Goal: Task Accomplishment & Management: Manage account settings

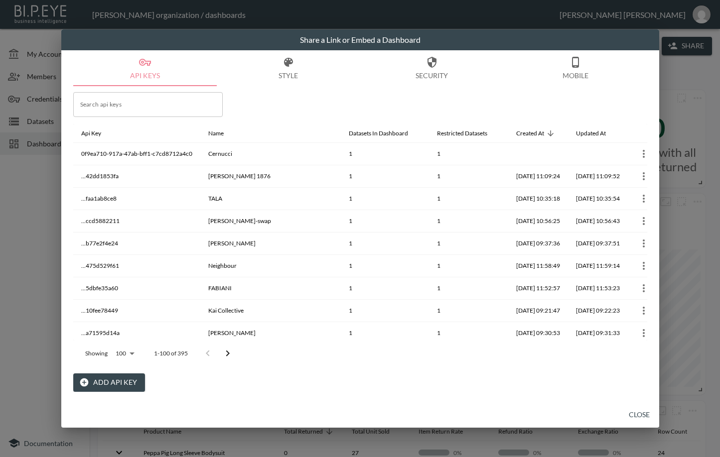
click at [638, 410] on button "Close" at bounding box center [639, 415] width 32 height 18
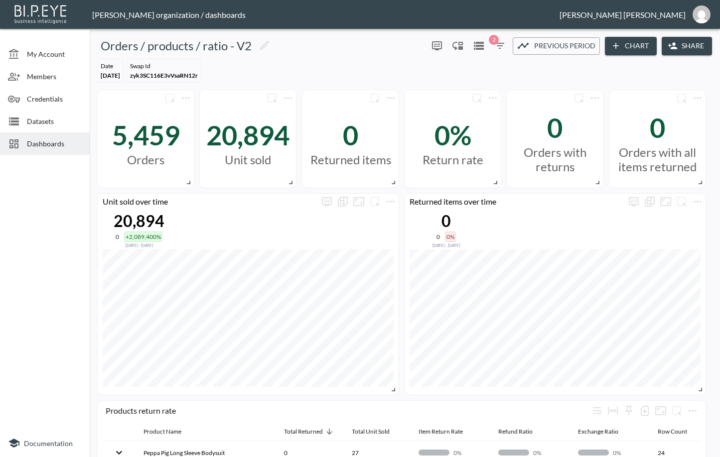
click at [64, 140] on span "Dashboards" at bounding box center [54, 143] width 55 height 10
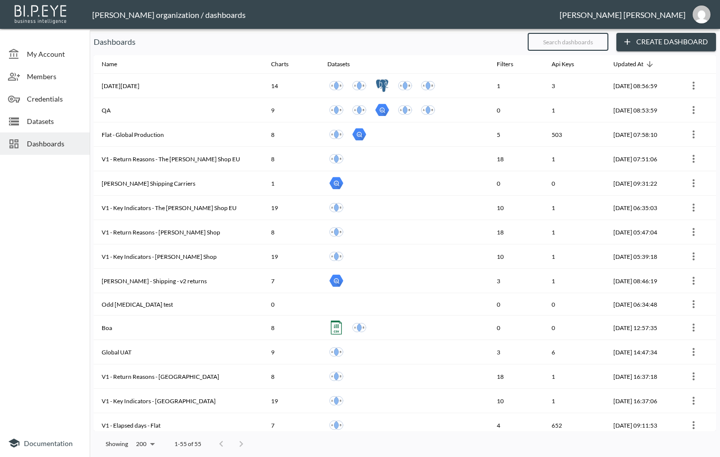
click at [544, 34] on input "text" at bounding box center [567, 41] width 81 height 25
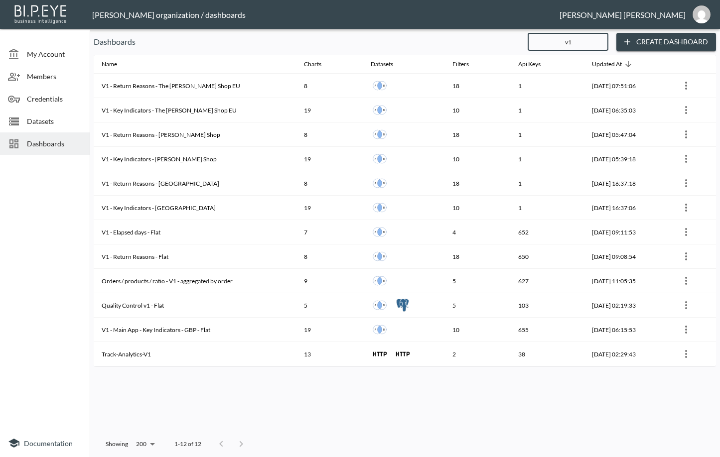
type input "v1"
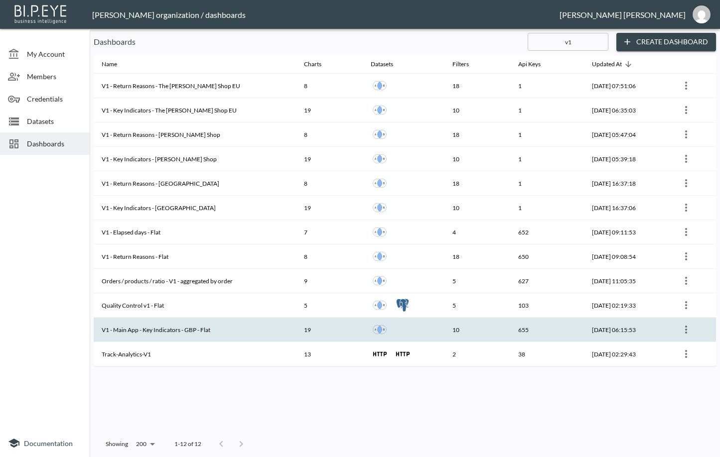
click at [177, 331] on th "V1 - Main App - Key Indicators - GBP - Flat" at bounding box center [195, 330] width 202 height 24
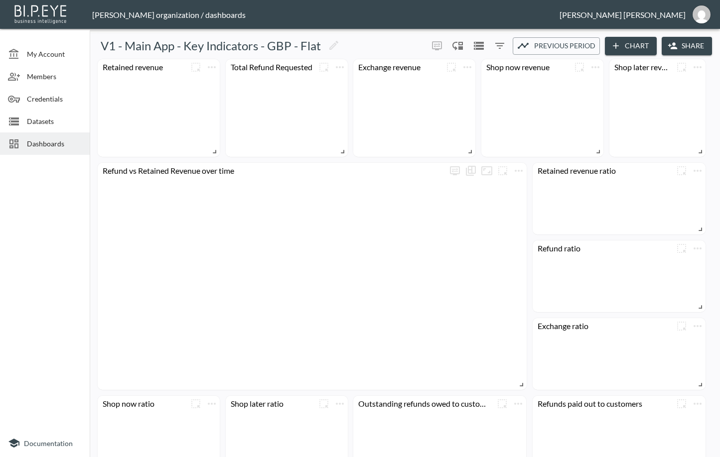
click at [673, 47] on icon "button" at bounding box center [672, 46] width 9 height 6
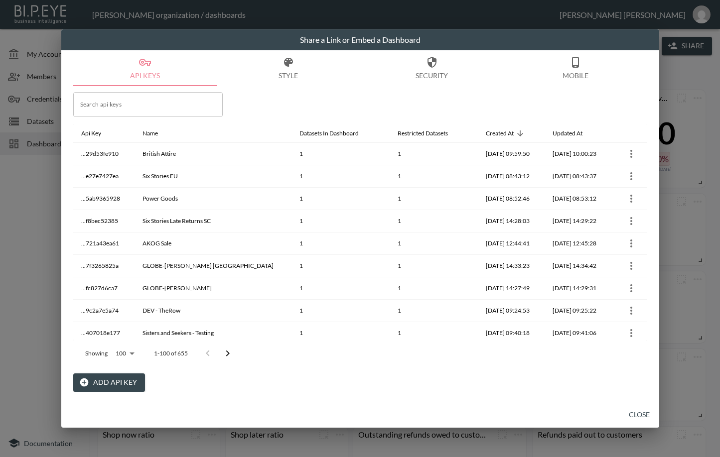
click at [123, 383] on button "Add API Key" at bounding box center [109, 382] width 72 height 18
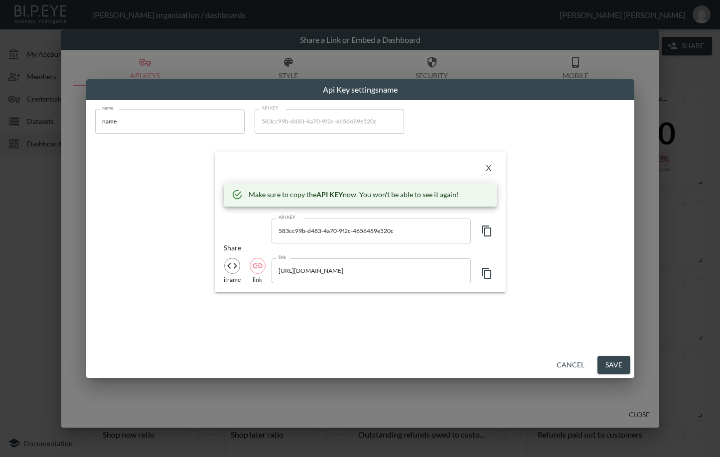
click at [152, 128] on input "name" at bounding box center [169, 121] width 149 height 25
drag, startPoint x: 152, startPoint y: 128, endPoint x: 68, endPoint y: 127, distance: 84.2
click at [68, 127] on div "Api Key settings name name name name API KEY 583cc99b-d483-4a70-9f2c-4656489e52…" at bounding box center [360, 228] width 720 height 457
paste input "Cernucci DE"
type input "Cernucci DE"
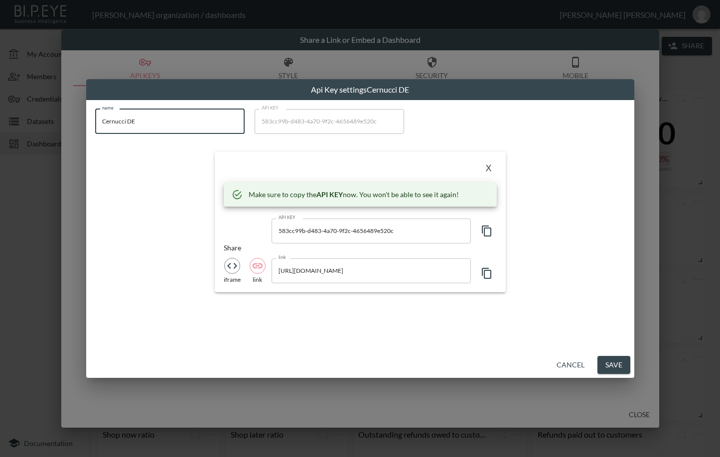
click at [483, 230] on icon "button" at bounding box center [487, 231] width 12 height 12
click at [272, 314] on div "name Cernucci DE name API KEY 583cc99b-d483-4a70-9f2c-4656489e520c API KEY X Ma…" at bounding box center [360, 226] width 548 height 252
click at [492, 164] on button "X" at bounding box center [489, 169] width 16 height 16
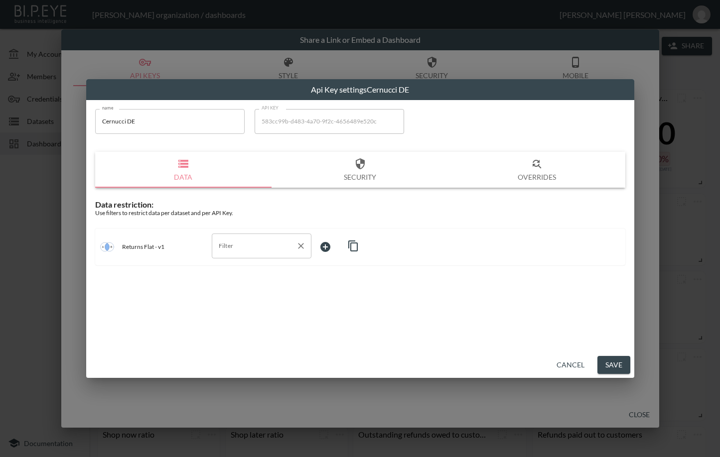
click at [236, 244] on input "Filter" at bounding box center [254, 246] width 76 height 16
click at [244, 270] on span "order_id" at bounding box center [262, 269] width 84 height 9
type input "order_id"
click at [244, 270] on div "name Cernucci DE name API KEY 583cc99b-d483-4a70-9f2c-4656489e520c API KEY Data…" at bounding box center [360, 187] width 542 height 169
click at [280, 247] on input "order_id" at bounding box center [254, 246] width 76 height 16
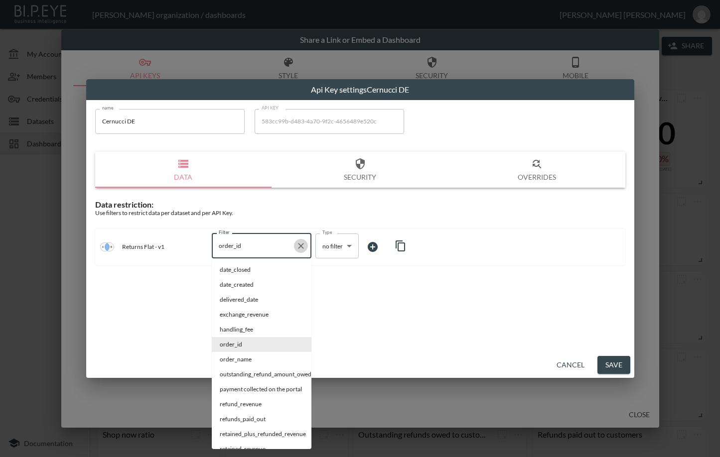
click at [302, 245] on icon "Clear" at bounding box center [301, 246] width 6 height 6
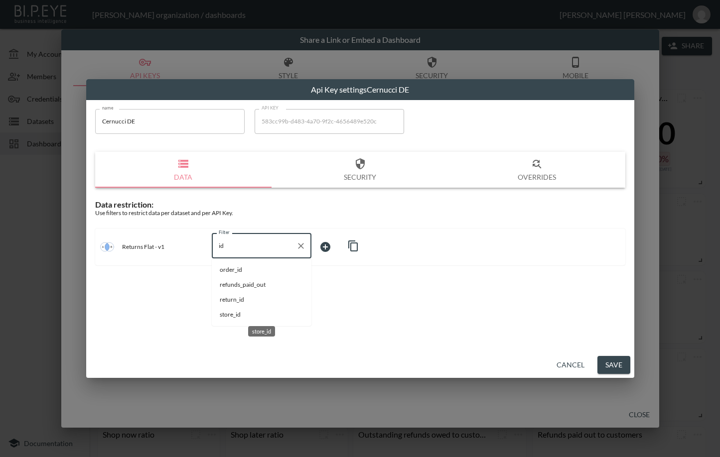
click at [233, 316] on span "store_id" at bounding box center [262, 314] width 84 height 9
type input "store_id"
click at [341, 249] on body "BI.P.EYE, Interactive Analytics Dashboards - app [PERSON_NAME] organization / d…" at bounding box center [360, 228] width 720 height 457
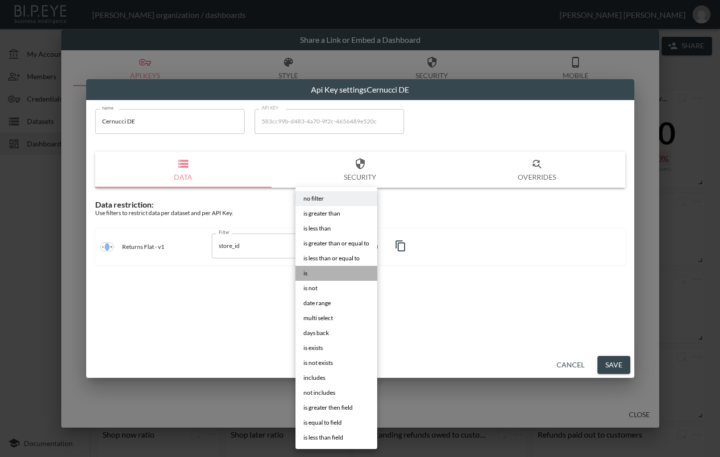
click at [335, 275] on li "is" at bounding box center [336, 273] width 82 height 15
type input "is"
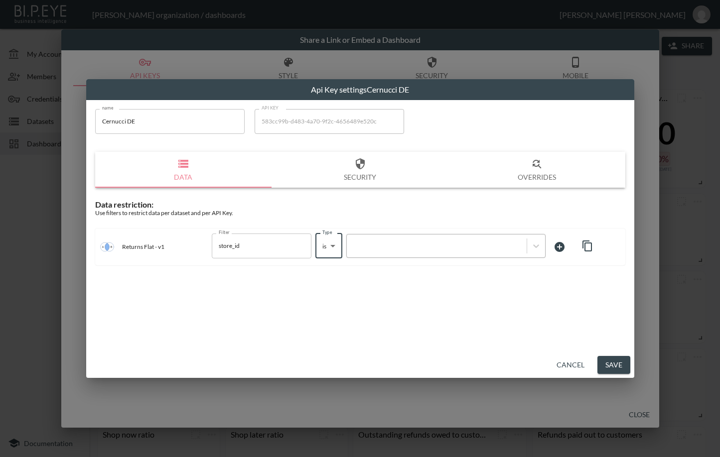
click at [399, 246] on div at bounding box center [437, 245] width 170 height 9
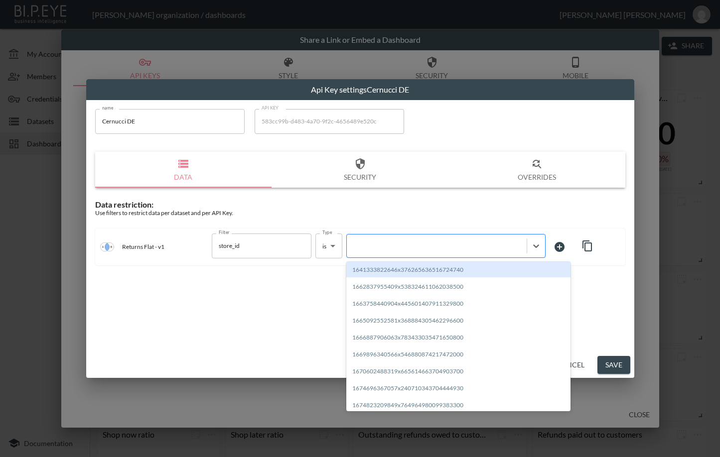
paste input "1758038369431x270241858730065920"
type input "1758038369431x270241858730065920"
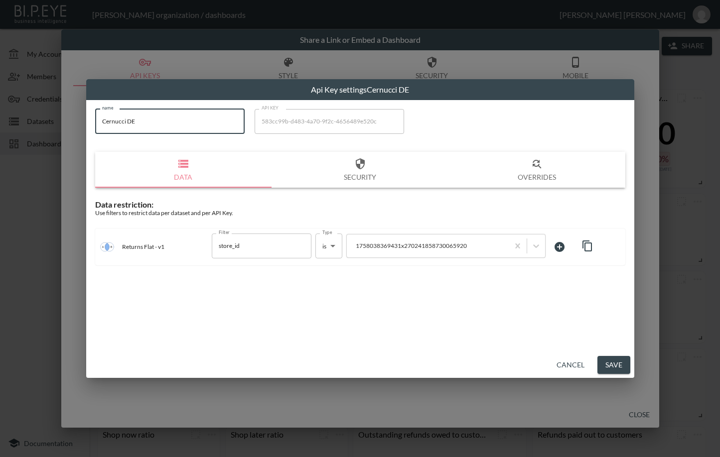
drag, startPoint x: 146, startPoint y: 116, endPoint x: 99, endPoint y: 129, distance: 49.2
click at [99, 129] on input "Cernucci DE" at bounding box center [169, 121] width 149 height 25
click at [617, 363] on button "Save" at bounding box center [613, 365] width 33 height 18
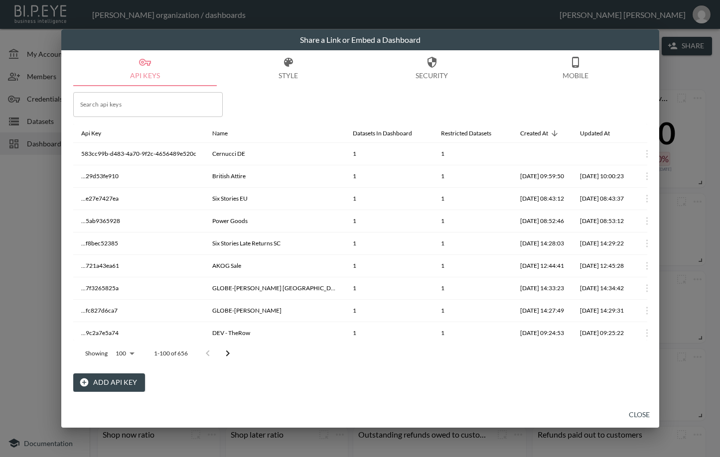
click at [636, 412] on button "Close" at bounding box center [639, 415] width 32 height 18
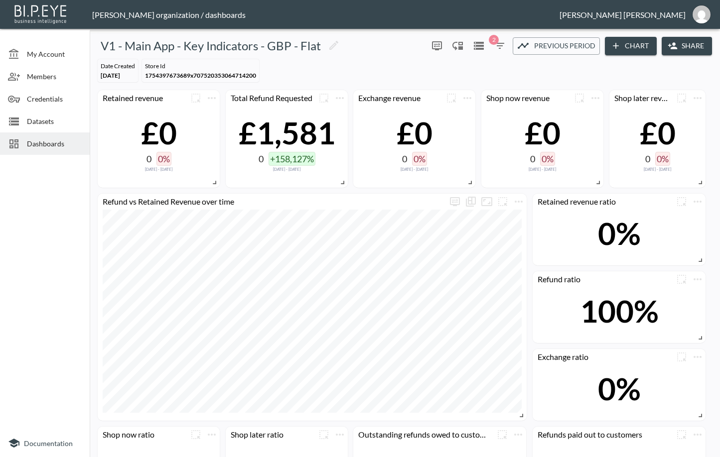
click at [43, 147] on span "Dashboards" at bounding box center [54, 143] width 55 height 10
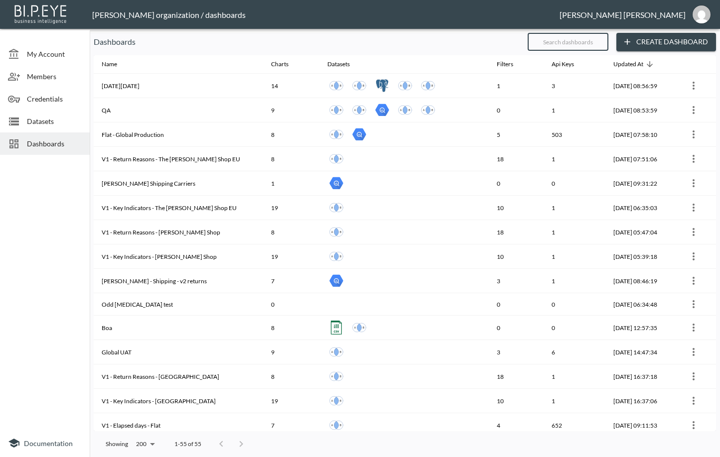
click at [568, 39] on input "text" at bounding box center [567, 41] width 81 height 25
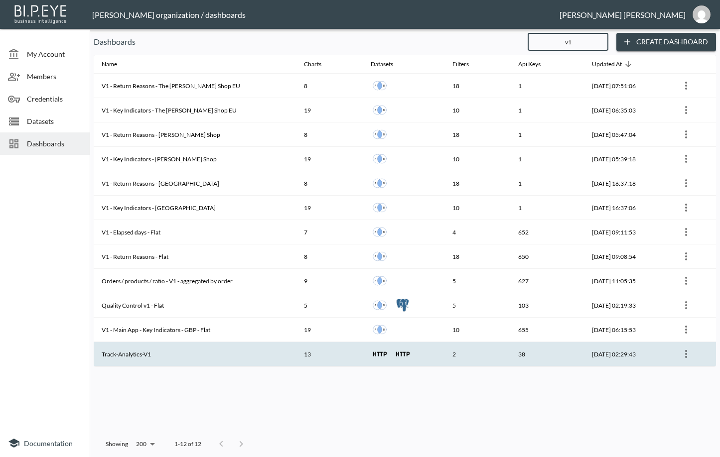
type input "v1"
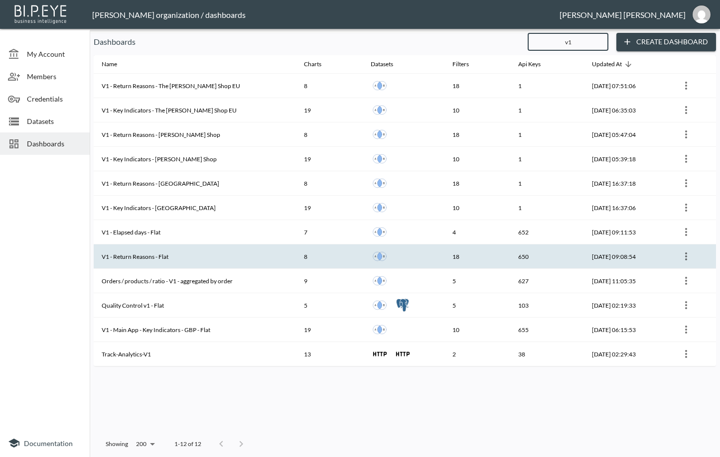
click at [202, 256] on th "V1 - Return Reasons - Flat" at bounding box center [195, 257] width 202 height 24
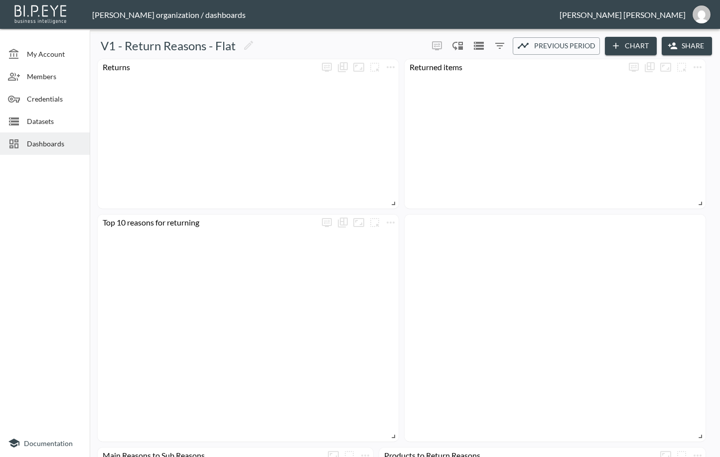
click at [688, 48] on button "Share" at bounding box center [686, 46] width 50 height 18
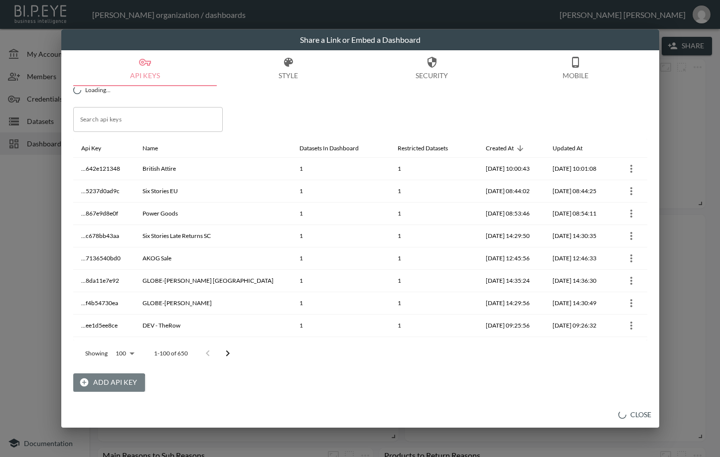
click at [107, 387] on button "Add API Key" at bounding box center [109, 382] width 72 height 18
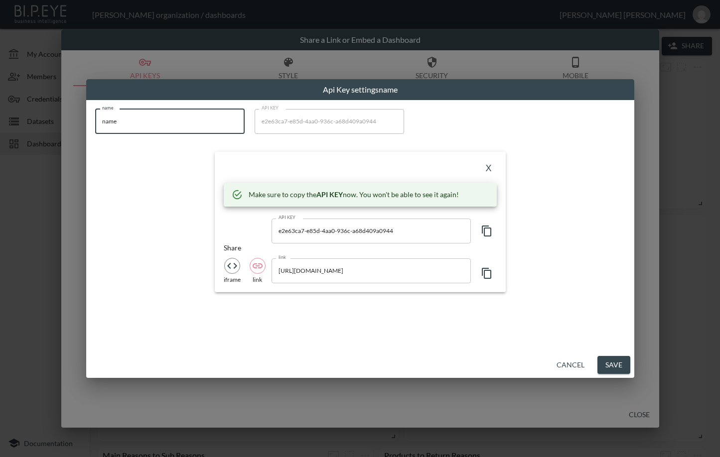
drag, startPoint x: 128, startPoint y: 130, endPoint x: 36, endPoint y: 139, distance: 92.6
click at [36, 139] on div "Api Key settings name name name name API KEY e2e63ca7-e85d-4aa0-936c-a68d409a09…" at bounding box center [360, 228] width 720 height 457
paste input "Cernucci DE"
type input "Cernucci DE"
click at [485, 232] on icon "button" at bounding box center [487, 231] width 12 height 12
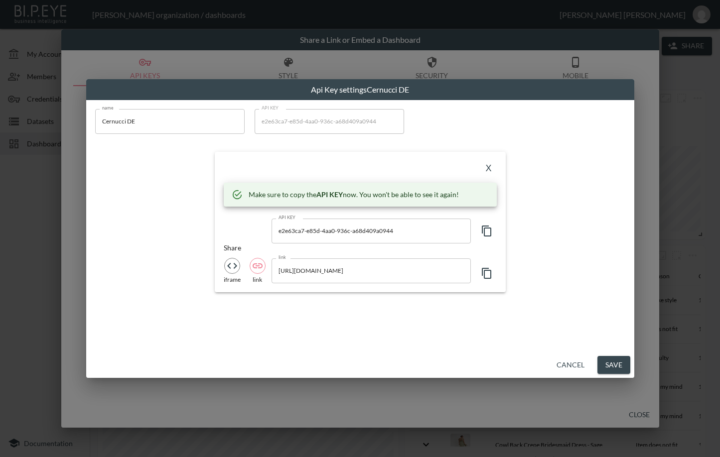
click at [223, 335] on div "name Cernucci DE name API KEY e2e63ca7-e85d-4aa0-936c-a68d409a0944 API KEY X Ma…" at bounding box center [360, 226] width 548 height 252
click at [488, 170] on button "X" at bounding box center [489, 169] width 16 height 16
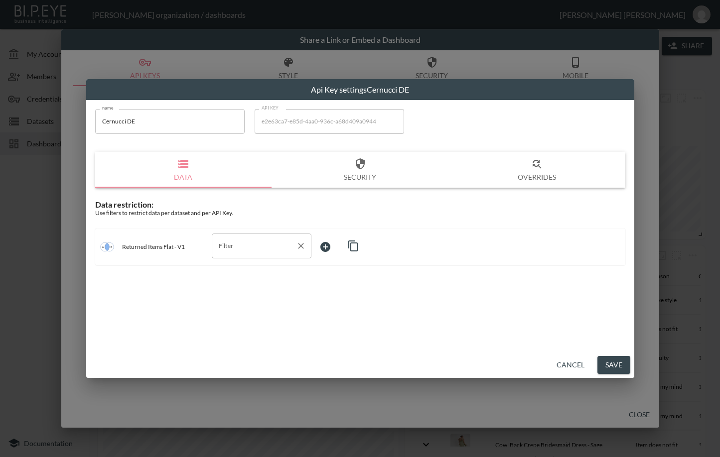
click at [249, 250] on input "Filter" at bounding box center [254, 246] width 76 height 16
drag, startPoint x: 236, startPoint y: 311, endPoint x: 231, endPoint y: 317, distance: 7.1
click at [231, 317] on span "store_id" at bounding box center [262, 314] width 84 height 9
type input "store_id"
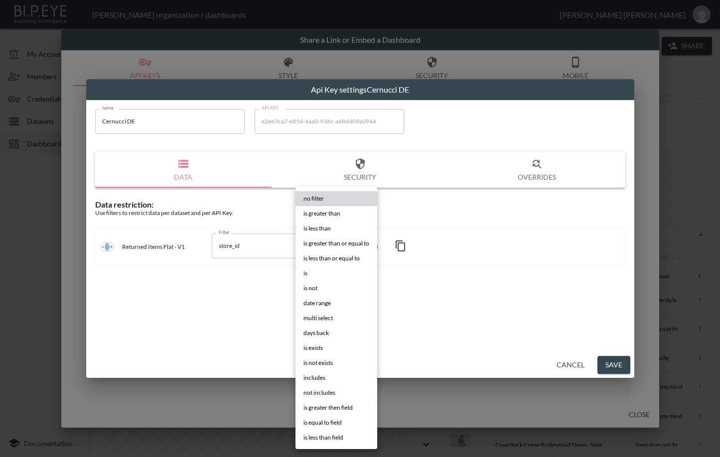
click at [336, 247] on body "BI.P.EYE, Interactive Analytics Dashboards - app [PERSON_NAME] organization / d…" at bounding box center [360, 228] width 720 height 457
click at [322, 272] on li "is" at bounding box center [336, 273] width 82 height 15
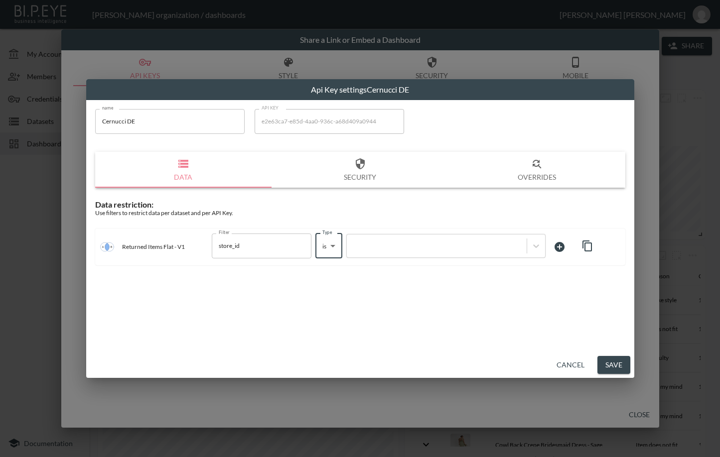
type input "is"
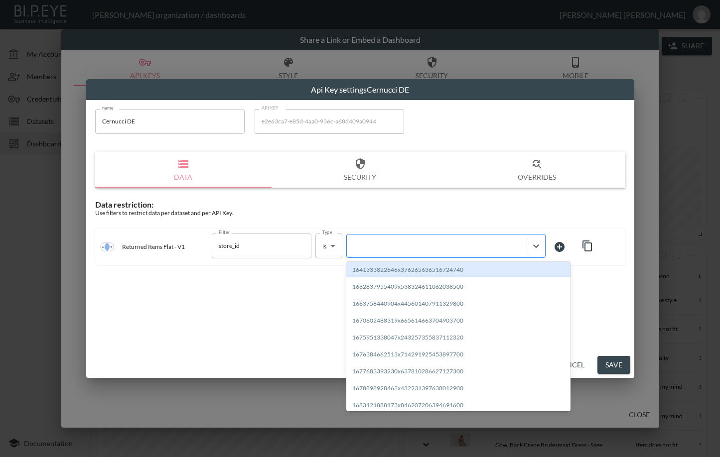
click at [407, 247] on div at bounding box center [437, 245] width 170 height 9
paste input "1758038369431x270241858730065920"
type input "1758038369431x270241858730065920"
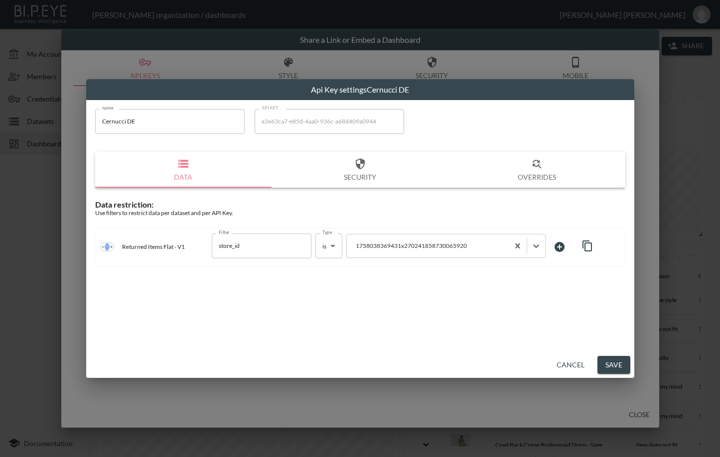
click at [623, 367] on button "Save" at bounding box center [613, 365] width 33 height 18
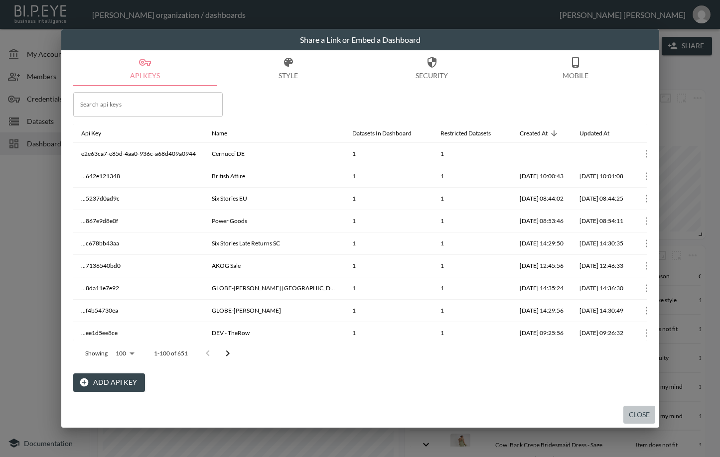
click at [634, 412] on button "Close" at bounding box center [639, 415] width 32 height 18
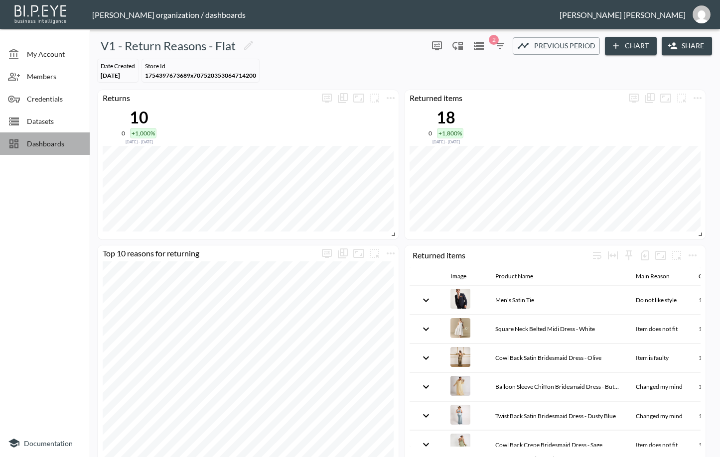
click at [67, 144] on span "Dashboards" at bounding box center [54, 143] width 55 height 10
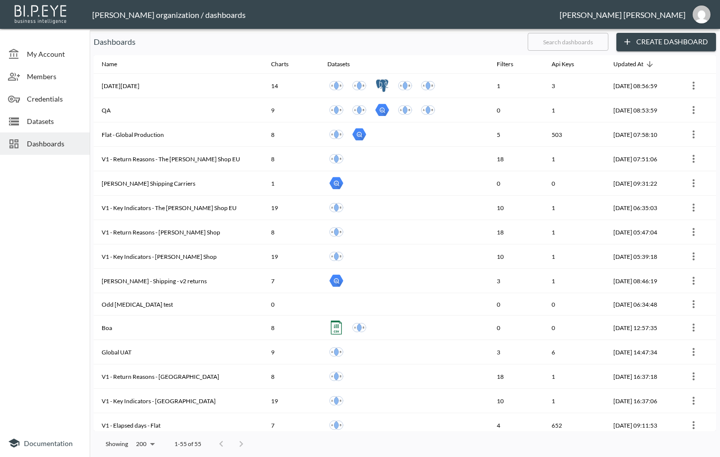
click at [571, 45] on input "text" at bounding box center [567, 41] width 81 height 25
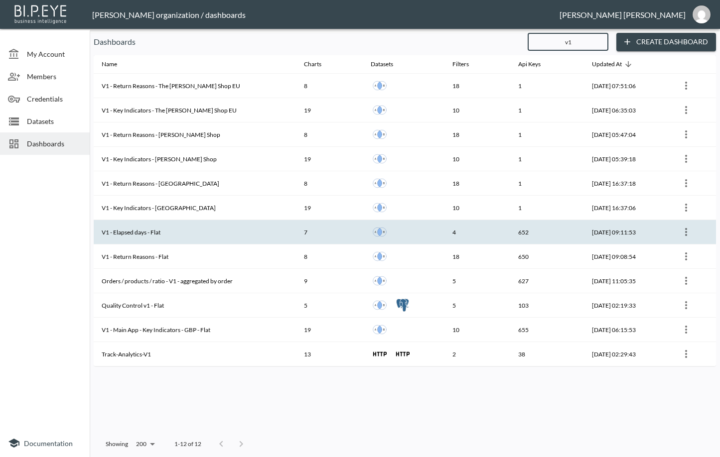
type input "v1"
click at [213, 234] on th "V1 - Elapsed days - Flat" at bounding box center [195, 232] width 202 height 24
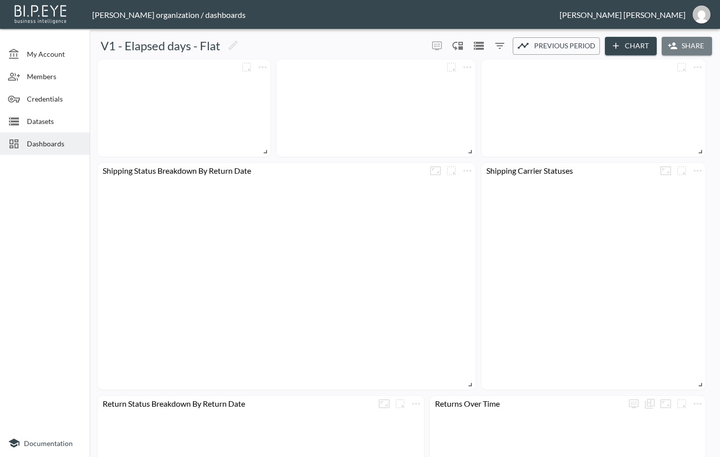
click at [688, 45] on button "Share" at bounding box center [686, 46] width 50 height 18
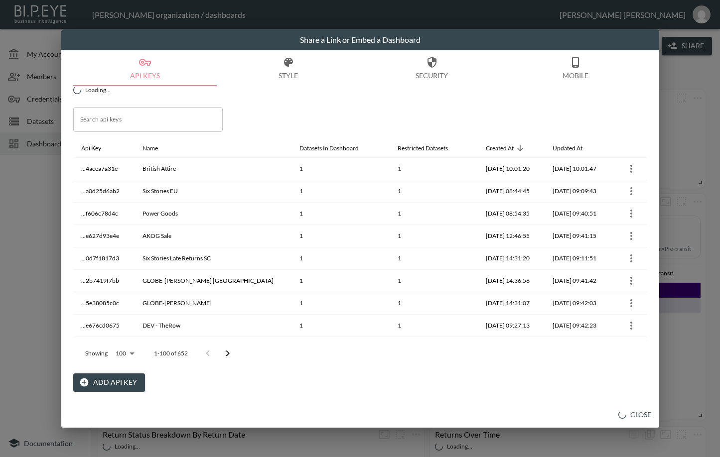
click at [92, 381] on button "Add API Key" at bounding box center [109, 382] width 72 height 18
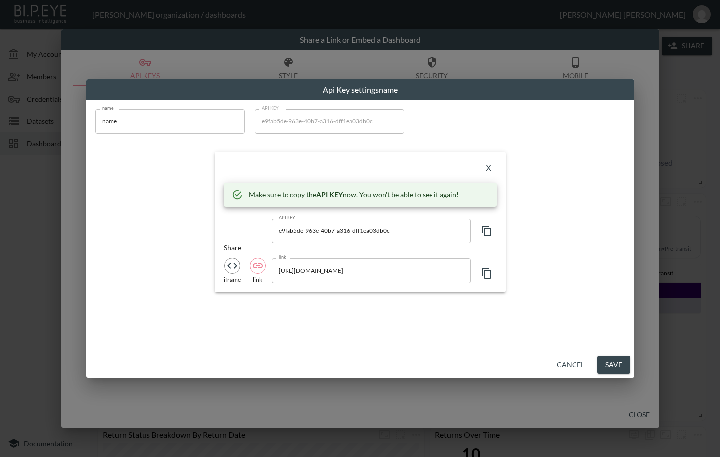
click at [482, 234] on icon "button" at bounding box center [487, 231] width 12 height 12
click at [316, 233] on input "e9fab5de-963e-40b7-a316-dff1ea03db0c" at bounding box center [370, 231] width 199 height 25
click at [484, 231] on icon "button" at bounding box center [486, 231] width 9 height 11
drag, startPoint x: 121, startPoint y: 115, endPoint x: 79, endPoint y: 124, distance: 43.4
click at [79, 124] on div "Api Key settings name name name name API KEY e9fab5de-963e-40b7-a316-dff1ea03db…" at bounding box center [360, 228] width 720 height 457
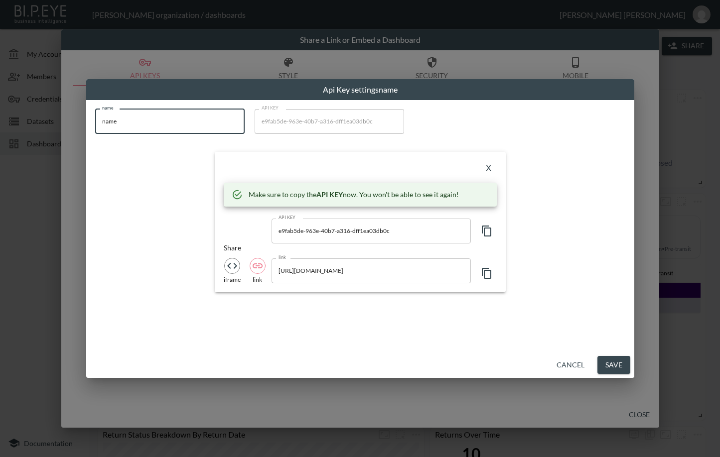
paste input "Cernucci DE"
type input "Cernucci DE"
click at [491, 164] on button "X" at bounding box center [489, 169] width 16 height 16
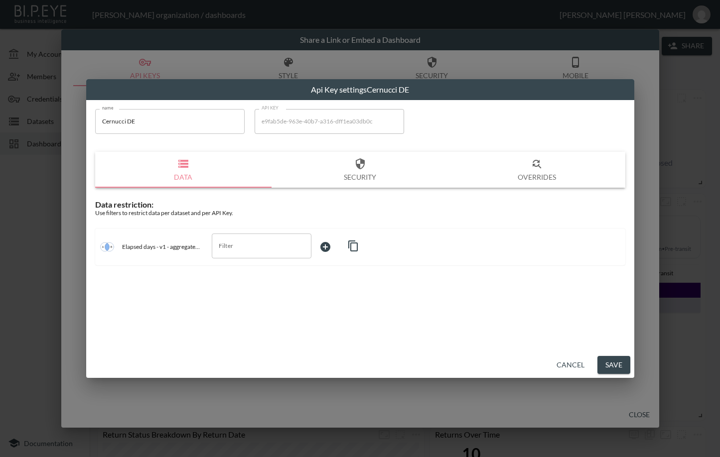
click at [249, 304] on div "name Cernucci DE name API KEY e9fab5de-963e-40b7-a316-dff1ea03db0c API KEY Data…" at bounding box center [360, 226] width 548 height 252
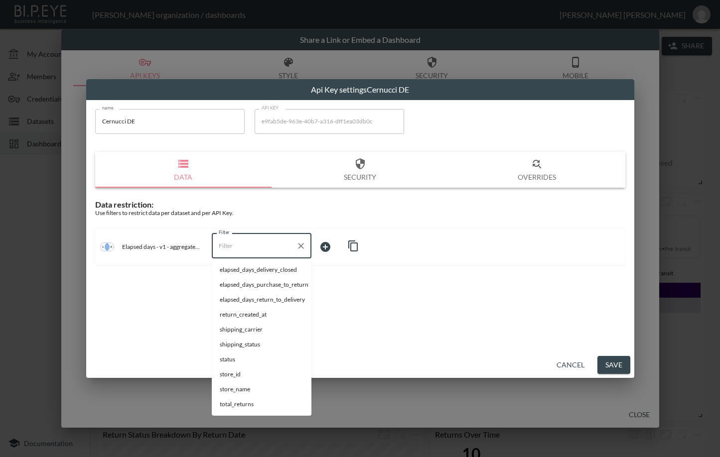
click at [254, 251] on input "Filter" at bounding box center [254, 246] width 76 height 16
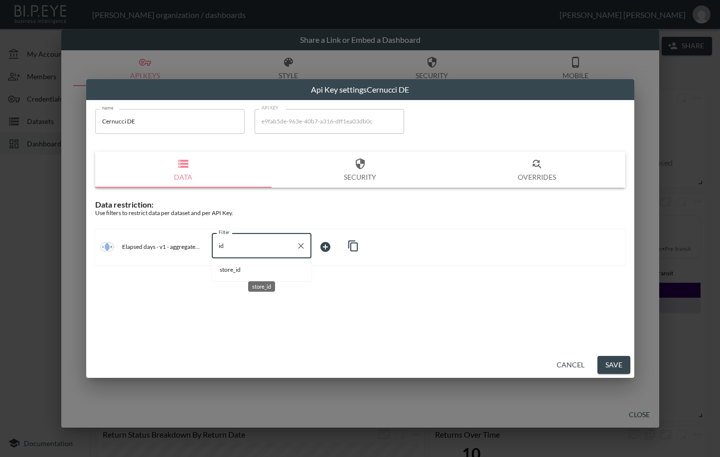
click at [253, 270] on span "store_id" at bounding box center [262, 269] width 84 height 9
type input "store_id"
click at [334, 245] on body "BI.P.EYE, Interactive Analytics Dashboards - app [PERSON_NAME] organization / d…" at bounding box center [360, 228] width 720 height 457
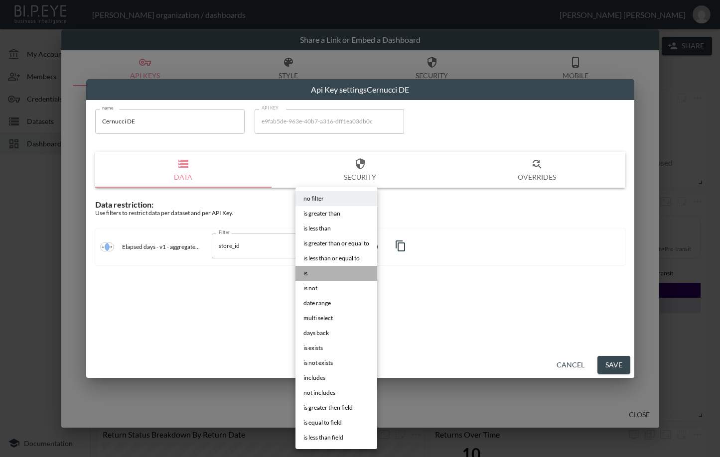
click at [321, 268] on li "is" at bounding box center [336, 273] width 82 height 15
type input "is"
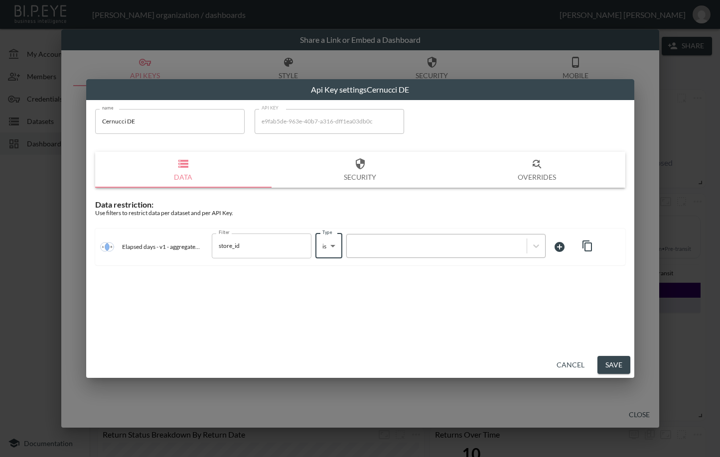
click at [425, 250] on div at bounding box center [437, 245] width 170 height 9
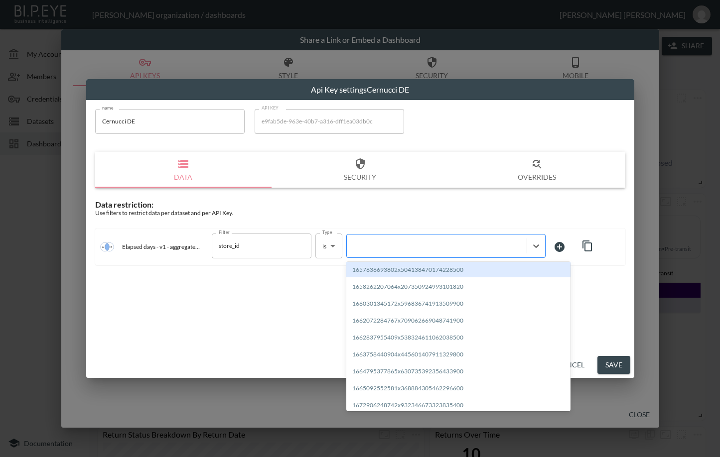
paste input "1758038369431x270241858730065920"
type input "1758038369431x270241858730065920"
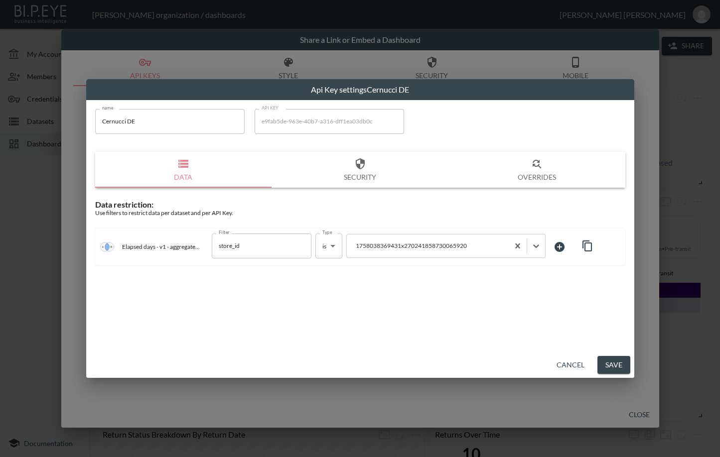
click at [611, 367] on button "Save" at bounding box center [613, 365] width 33 height 18
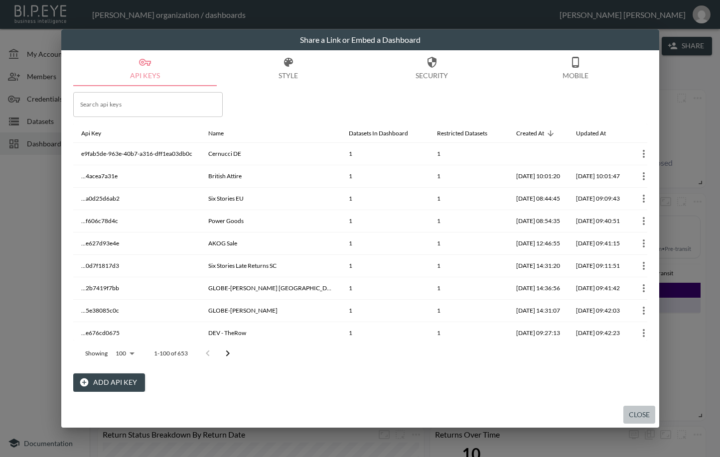
click at [641, 416] on button "Close" at bounding box center [639, 415] width 32 height 18
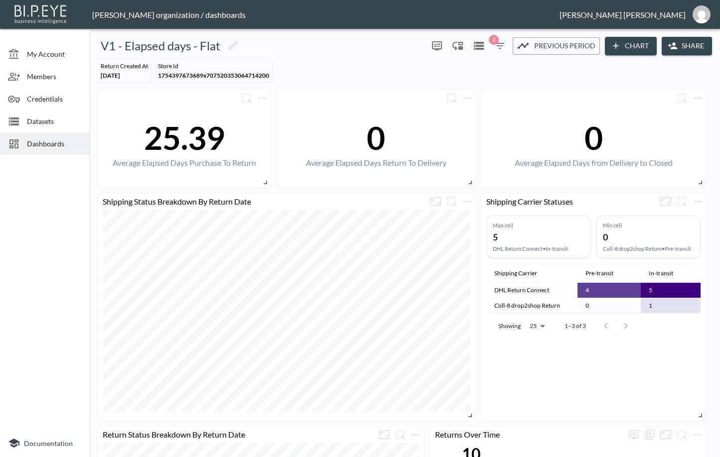
click at [58, 135] on div "Dashboards" at bounding box center [45, 143] width 90 height 22
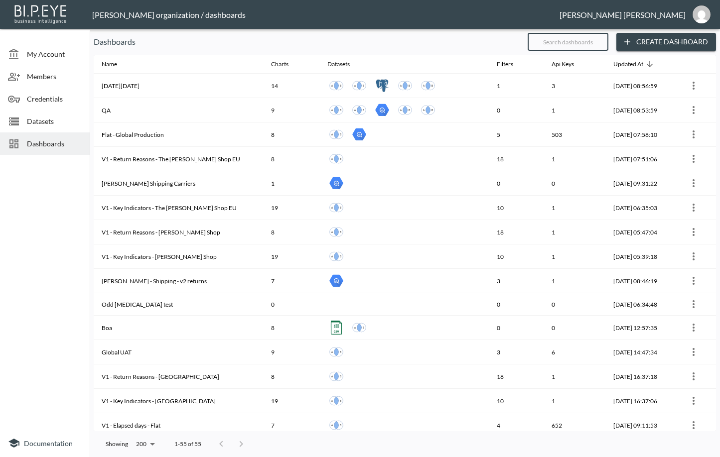
click at [584, 47] on input "text" at bounding box center [567, 41] width 81 height 25
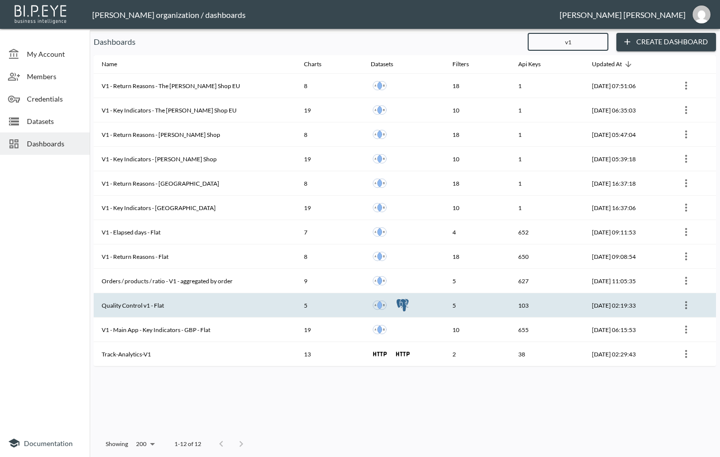
type input "v1"
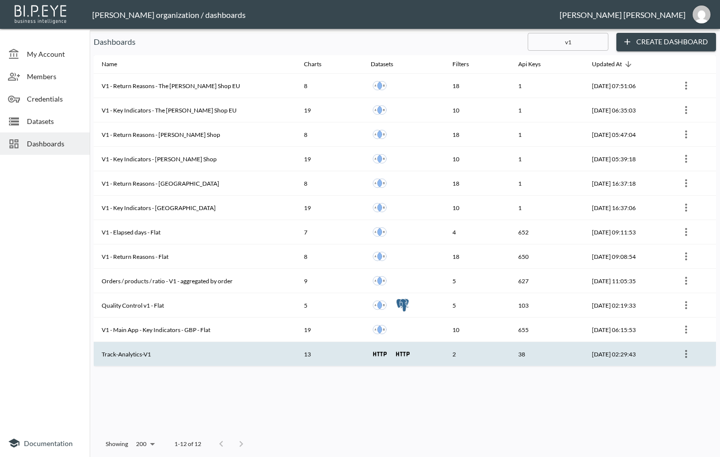
drag, startPoint x: 174, startPoint y: 370, endPoint x: 184, endPoint y: 356, distance: 17.8
click at [174, 370] on div "Name Charts Datasets Filters Api Keys Updated At V1 - Return Reasons - The [PER…" at bounding box center [405, 243] width 622 height 376
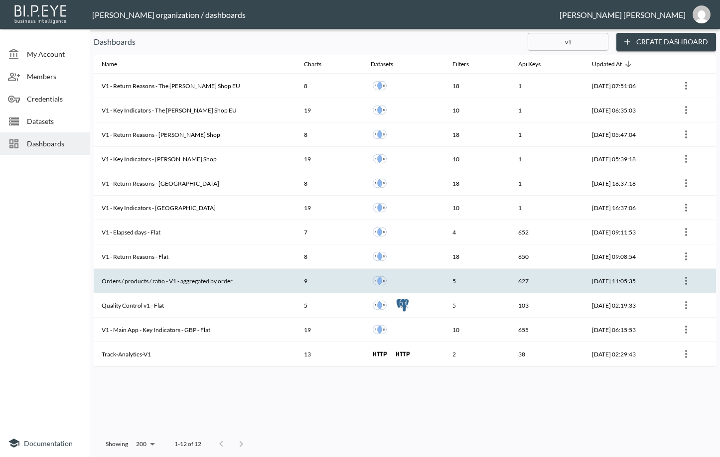
click at [219, 285] on th "Orders / products / ratio - V1 - aggregated by order" at bounding box center [195, 281] width 202 height 24
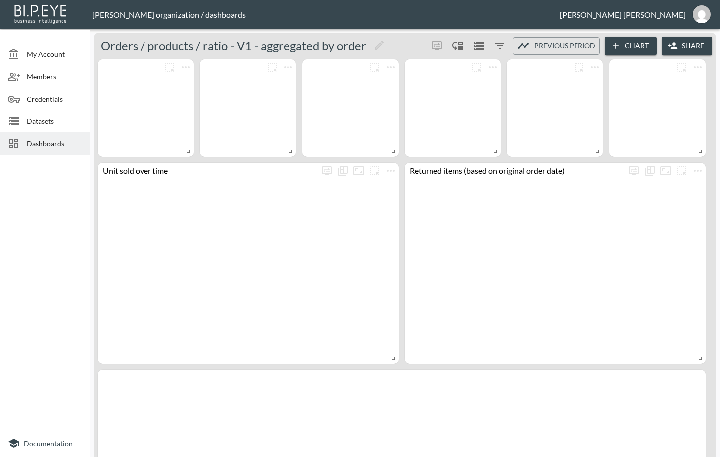
click at [671, 48] on icon "button" at bounding box center [672, 46] width 9 height 6
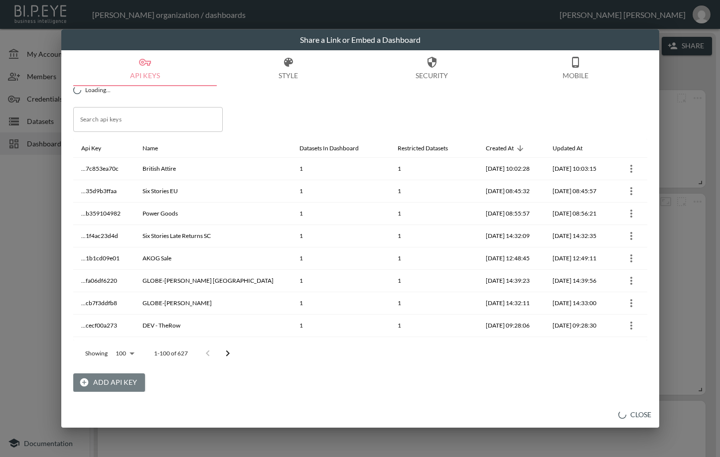
click at [117, 385] on button "Add API Key" at bounding box center [109, 382] width 72 height 18
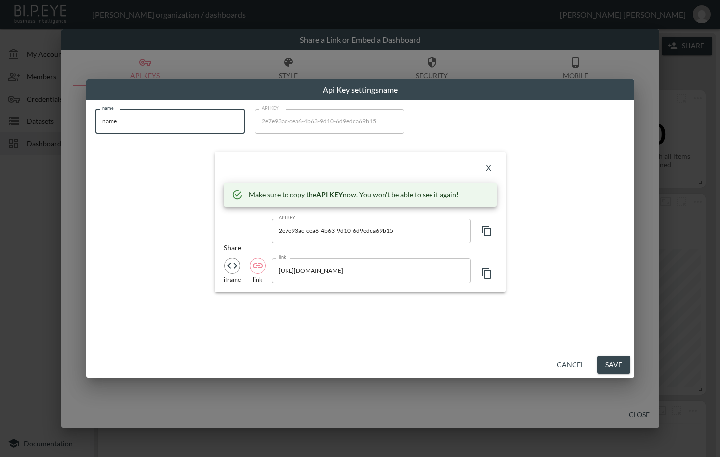
drag, startPoint x: 125, startPoint y: 119, endPoint x: 95, endPoint y: 121, distance: 29.9
click at [95, 121] on input "name" at bounding box center [169, 121] width 149 height 25
paste input "Cernucci DE"
type input "Cernucci DE"
click at [483, 227] on icon "button" at bounding box center [487, 231] width 12 height 12
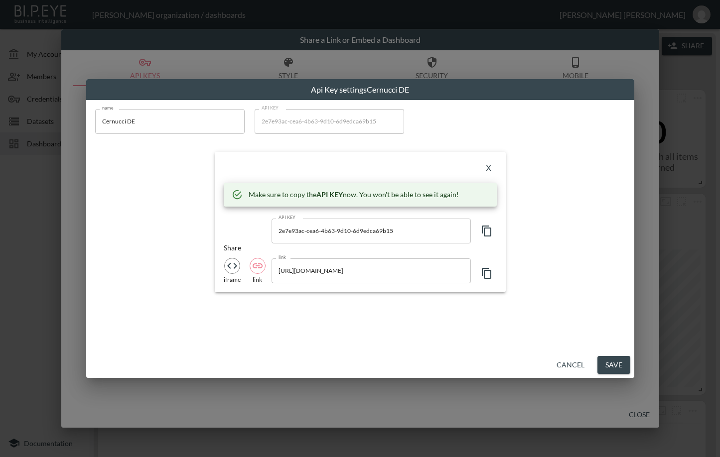
click at [230, 317] on div "name Cernucci DE name API KEY 2e7e93ac-cea6-4b63-9d10-6d9edca69b15 API KEY X Ma…" at bounding box center [360, 226] width 548 height 252
click at [486, 167] on button "X" at bounding box center [489, 169] width 16 height 16
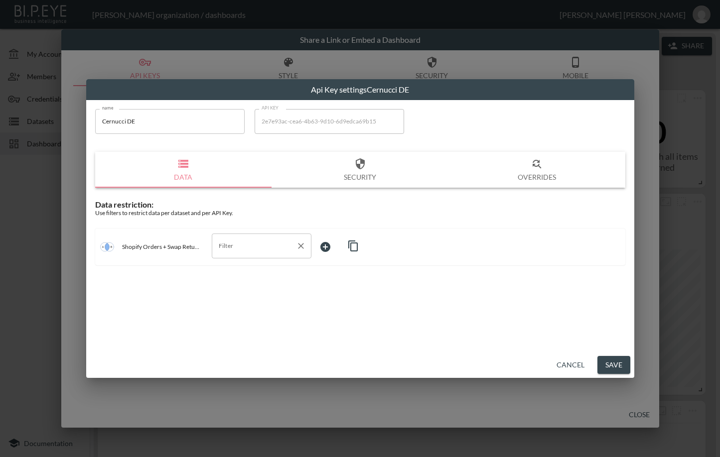
click at [265, 242] on input "Filter" at bounding box center [254, 246] width 76 height 16
click at [232, 300] on span "store_id" at bounding box center [262, 299] width 84 height 9
type input "store_id"
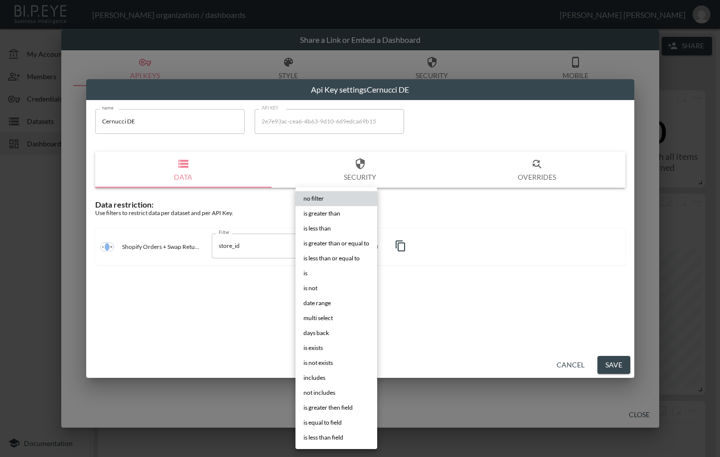
click at [341, 240] on body "BI.P.EYE, Interactive Analytics Dashboards - app [PERSON_NAME] organization / d…" at bounding box center [360, 228] width 720 height 457
click at [317, 272] on li "is" at bounding box center [336, 273] width 82 height 15
type input "is"
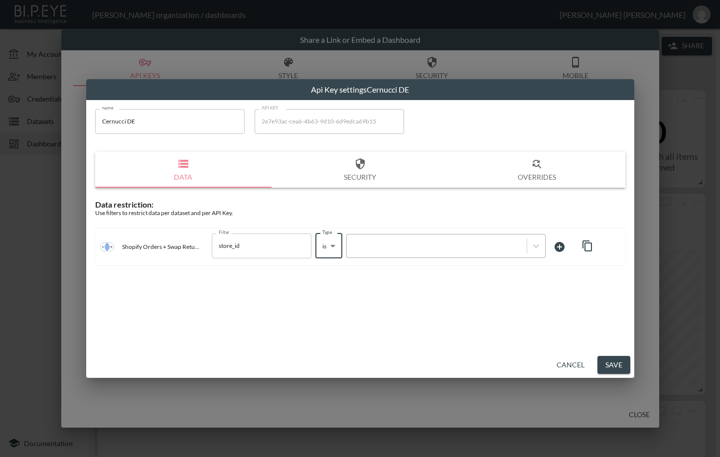
click at [416, 248] on div at bounding box center [437, 245] width 170 height 9
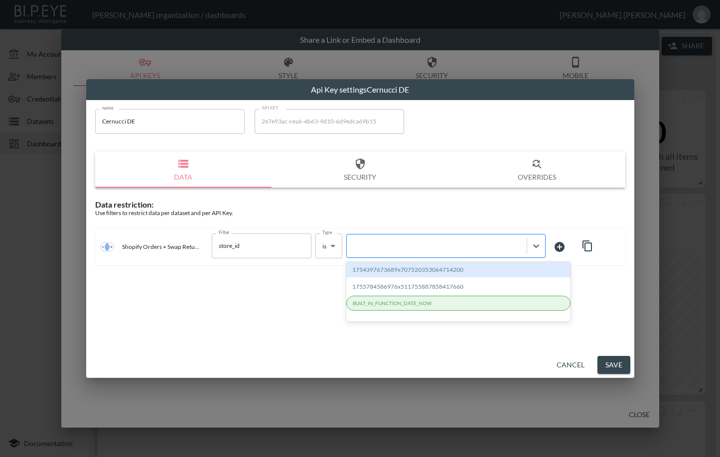
paste input "1758038369431x270241858730065920"
type input "1758038369431x270241858730065920"
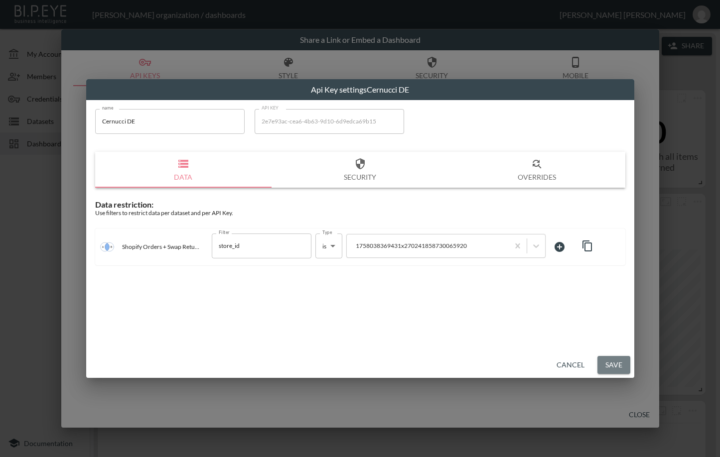
click at [611, 363] on button "Save" at bounding box center [613, 365] width 33 height 18
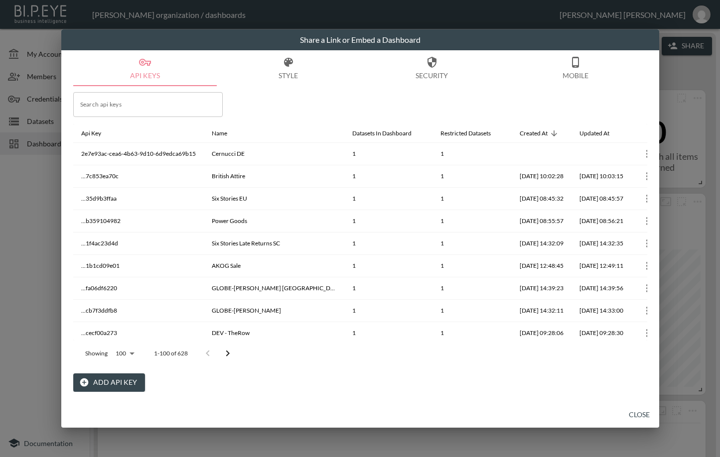
click at [637, 414] on button "Close" at bounding box center [639, 415] width 32 height 18
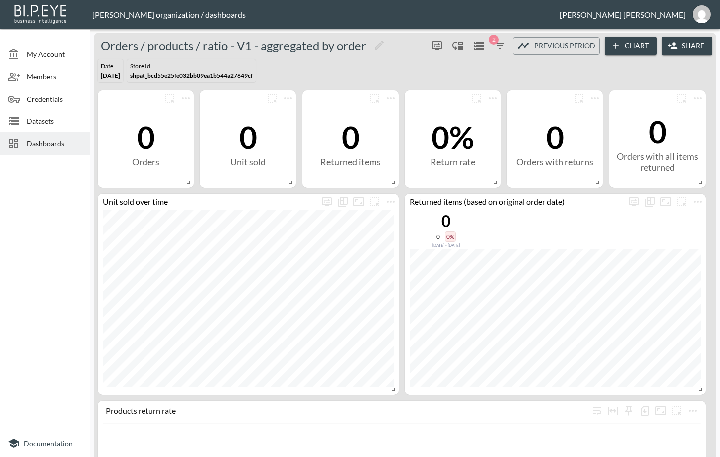
click at [71, 240] on div at bounding box center [45, 294] width 90 height 270
